Goal: Transaction & Acquisition: Purchase product/service

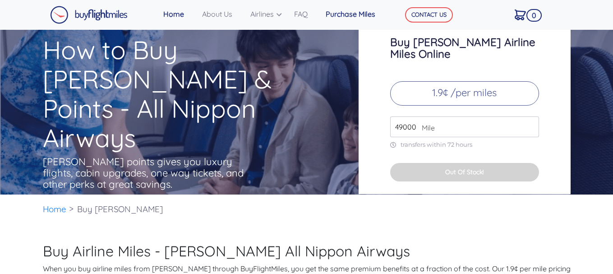
click at [341, 15] on link "Purchase Miles" at bounding box center [356, 14] width 68 height 18
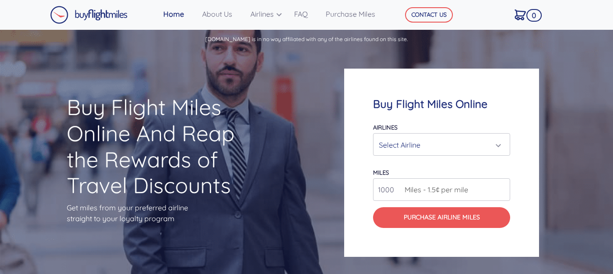
scroll to position [673, 0]
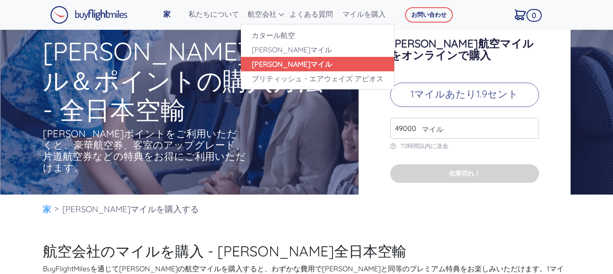
click at [275, 65] on font "ANAマイル" at bounding box center [292, 64] width 80 height 9
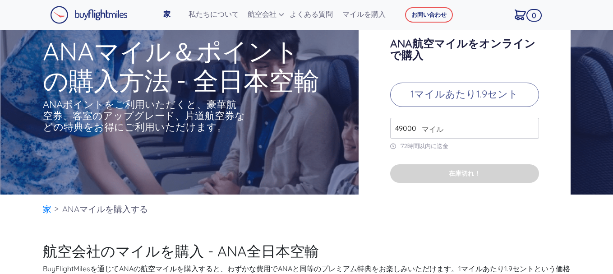
click at [112, 19] on img at bounding box center [89, 15] width 78 height 18
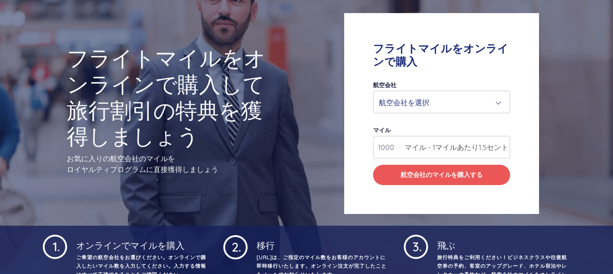
scroll to position [45, 0]
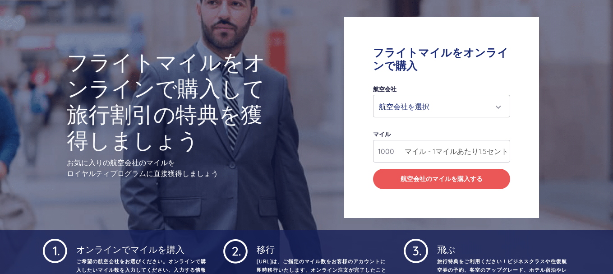
click at [433, 99] on div "航空会社を選択" at bounding box center [439, 106] width 120 height 17
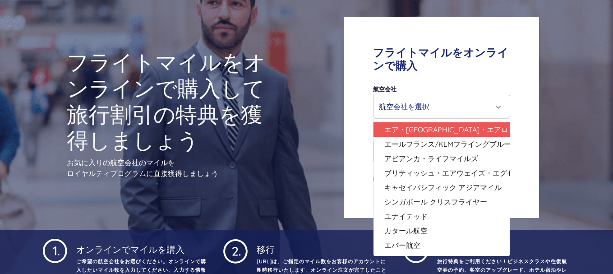
click at [440, 129] on font "エア・[GEOGRAPHIC_DATA]・エアロプラン" at bounding box center [457, 129] width 146 height 9
select select "エア・[GEOGRAPHIC_DATA]・エアロプラン"
type input "80000"
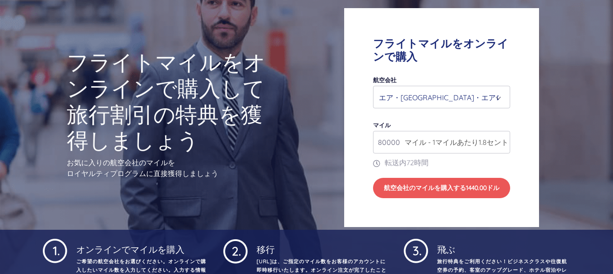
click at [462, 111] on form "航空会社 エア・[GEOGRAPHIC_DATA]・[GEOGRAPHIC_DATA] エールフランス/KLMフライングブルー アビアンカ・ライフマイルズ ブ…" at bounding box center [441, 136] width 137 height 124
click at [462, 103] on div "エア・[GEOGRAPHIC_DATA]・エアロプラン" at bounding box center [439, 97] width 120 height 17
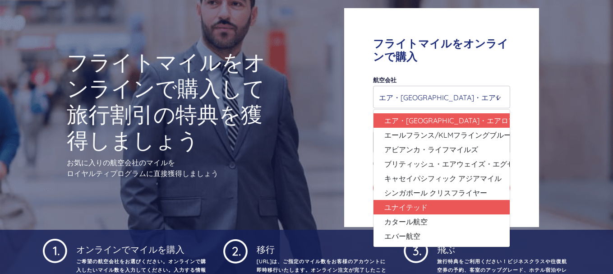
click at [449, 204] on link "ユナイテッド" at bounding box center [442, 207] width 136 height 14
select select "ユナイテッド"
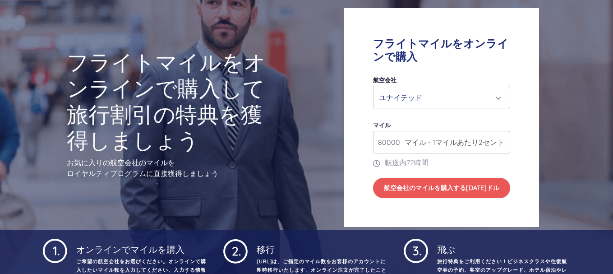
click at [482, 97] on div "ユナイテッド" at bounding box center [439, 97] width 120 height 17
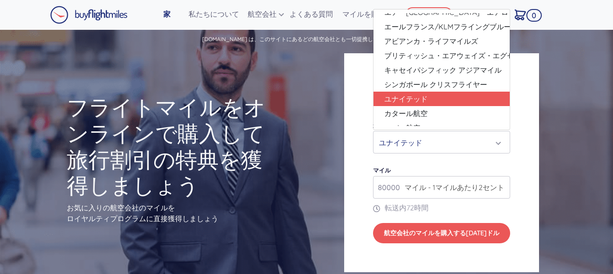
scroll to position [0, 0]
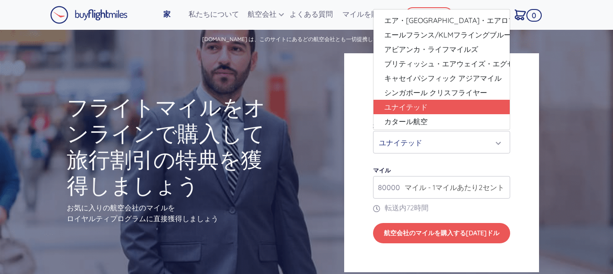
click at [289, 99] on div "フライトマイルをオンラインで購入して旅行割引の特典を獲得しましょう お気に入りの航空会社のマイルを ロイヤルティプログラムに直接獲得しましょう フライトマイル…" at bounding box center [306, 163] width 613 height 224
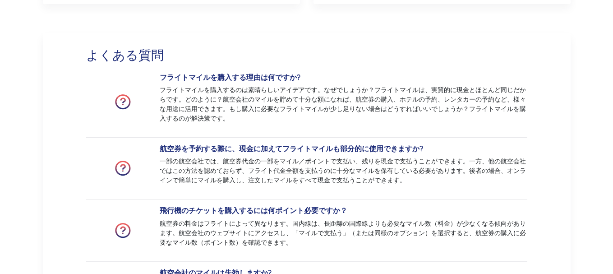
scroll to position [1624, 0]
